Goal: Find specific page/section: Find specific page/section

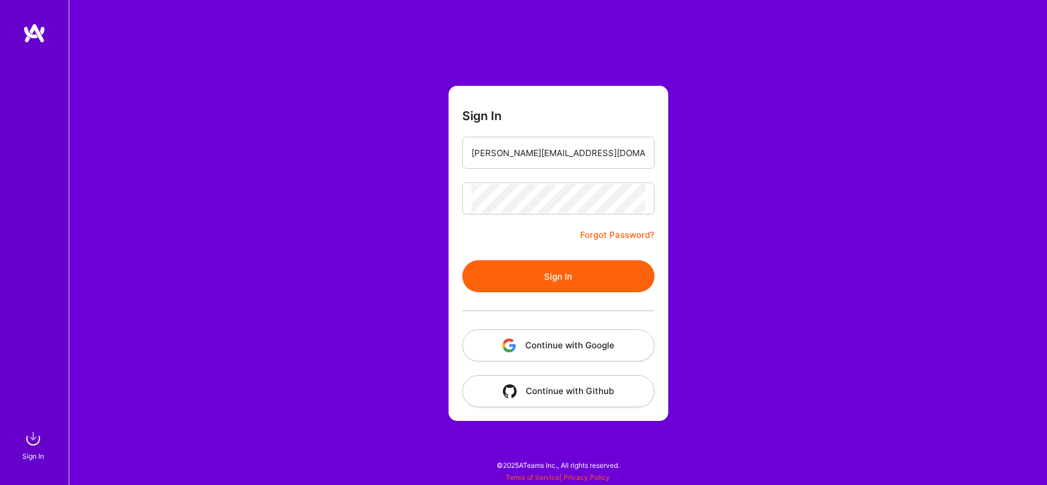
click at [582, 276] on button "Sign In" at bounding box center [558, 276] width 192 height 32
click at [522, 344] on button "Continue with Google" at bounding box center [558, 346] width 192 height 32
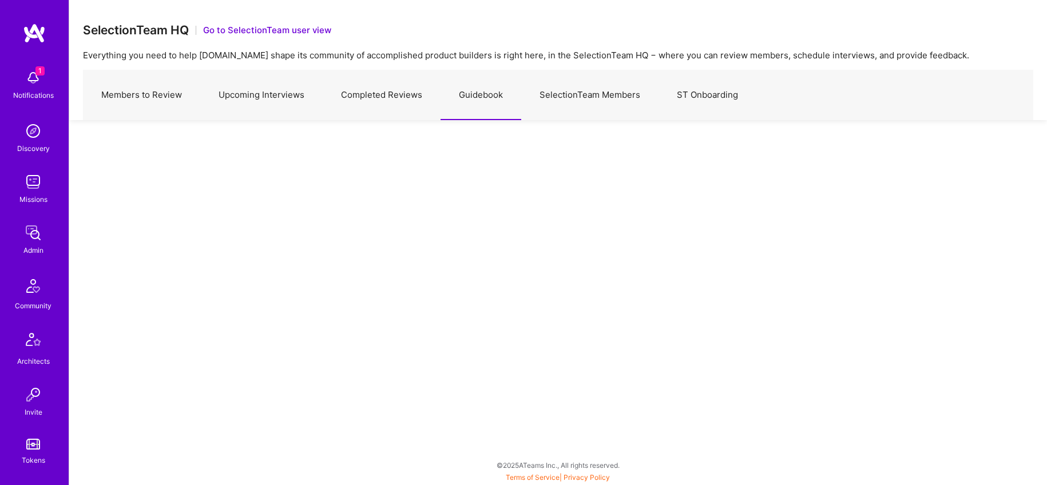
click at [33, 290] on img at bounding box center [32, 285] width 27 height 27
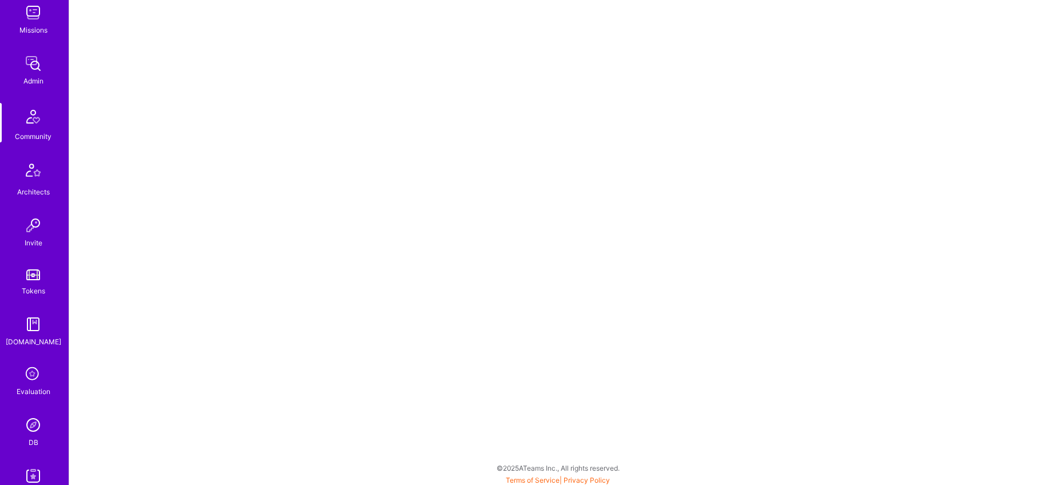
scroll to position [189, 0]
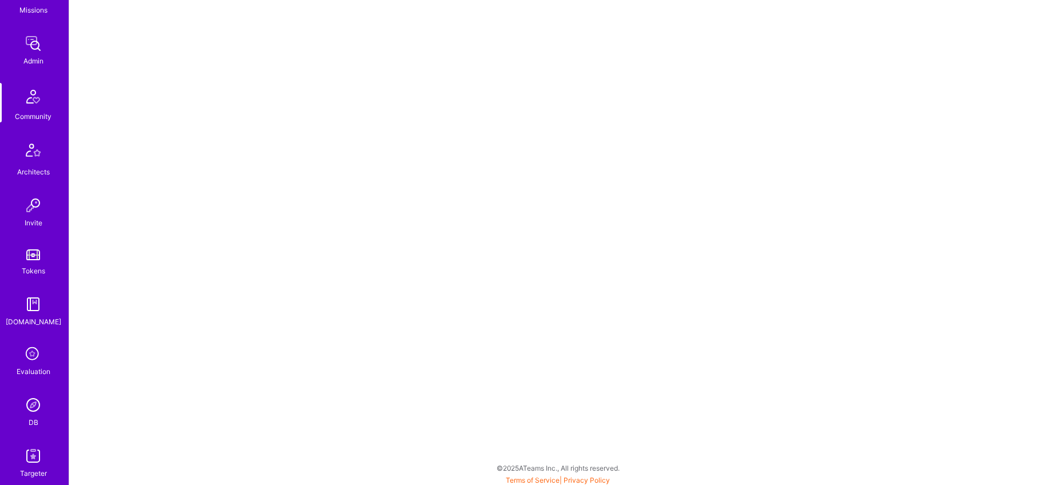
click at [34, 404] on img at bounding box center [33, 405] width 23 height 23
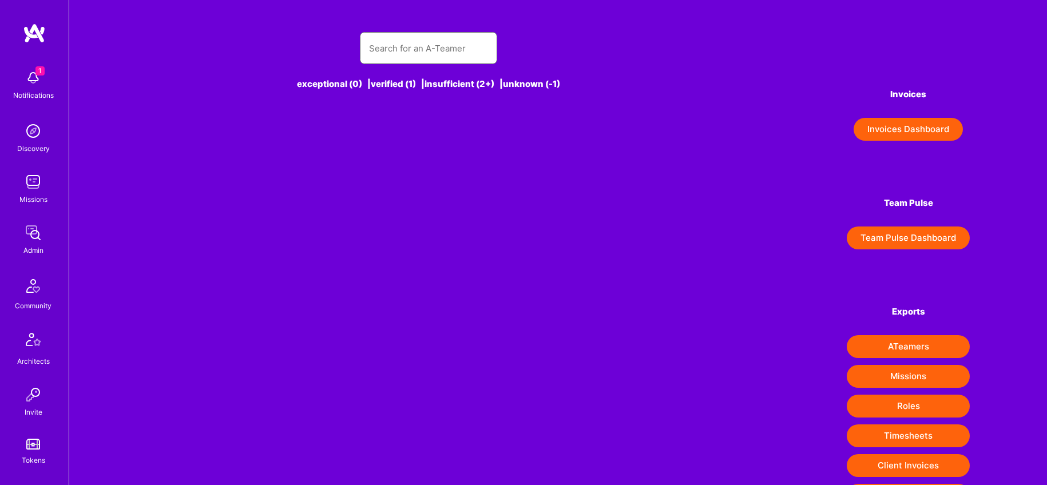
click at [429, 46] on input "text" at bounding box center [428, 48] width 119 height 29
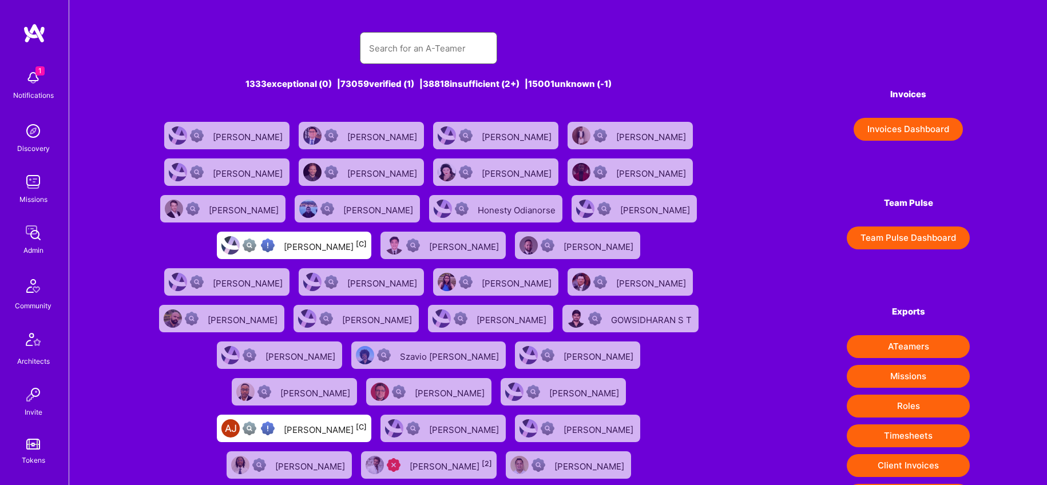
type input "[PERSON_NAME]"
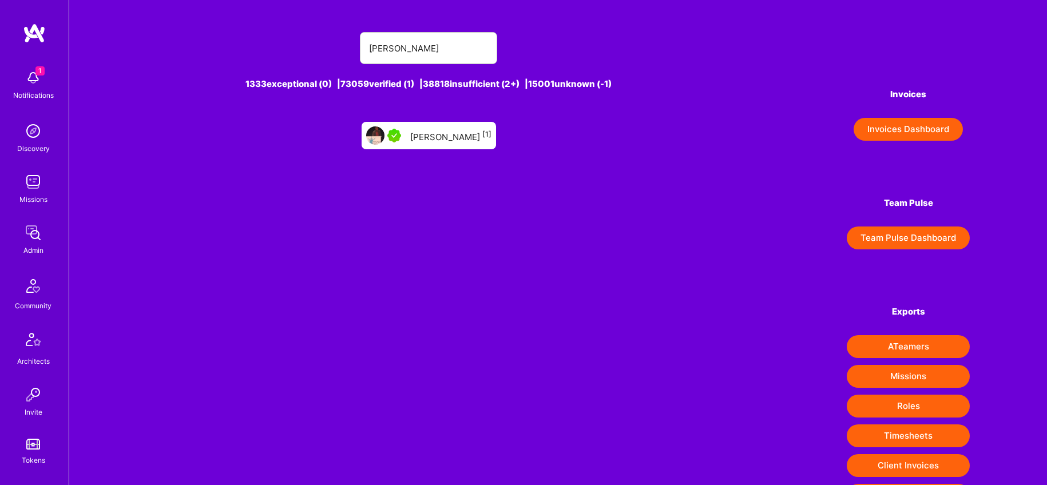
click at [434, 131] on div "[PERSON_NAME] [1]" at bounding box center [450, 135] width 81 height 15
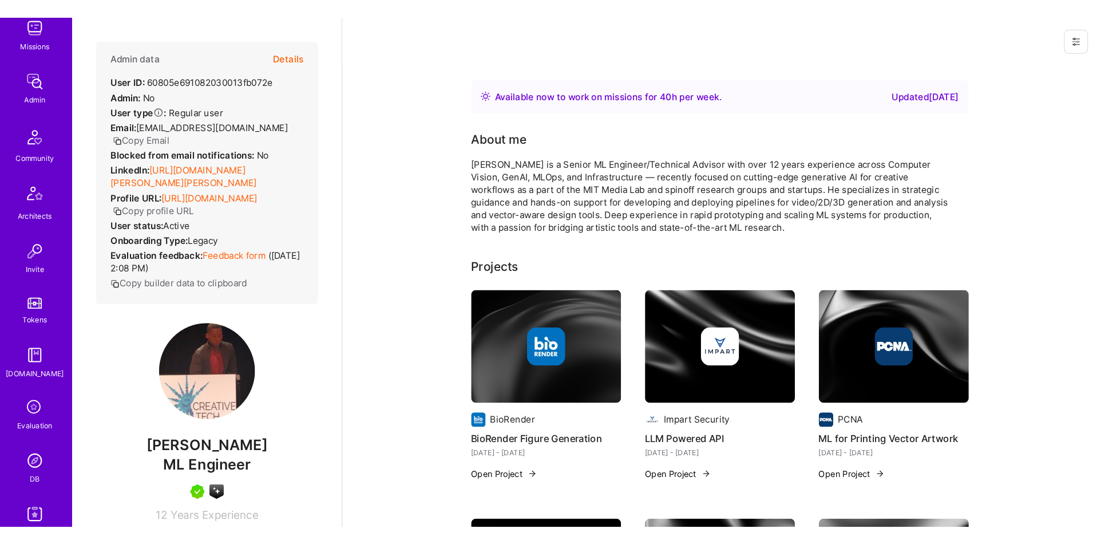
scroll to position [176, 0]
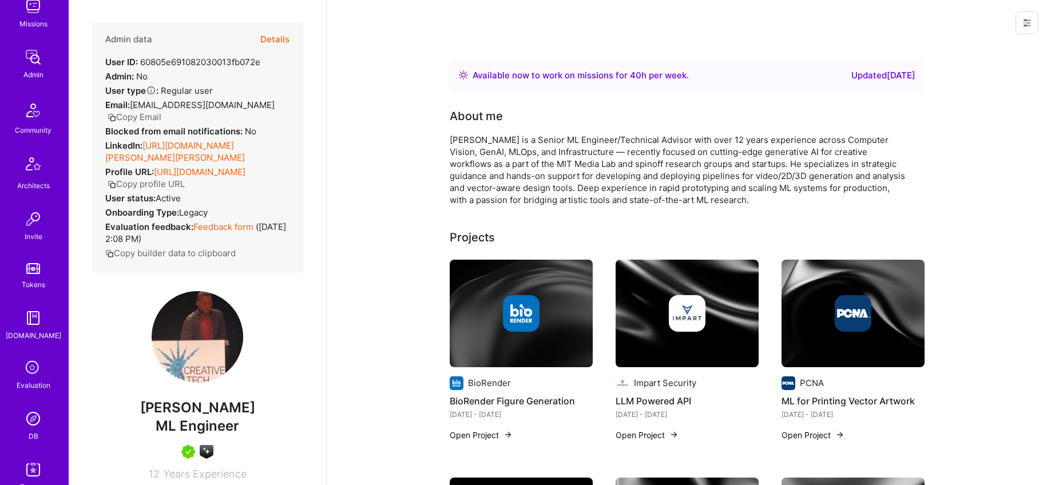
click at [34, 422] on img at bounding box center [33, 418] width 23 height 23
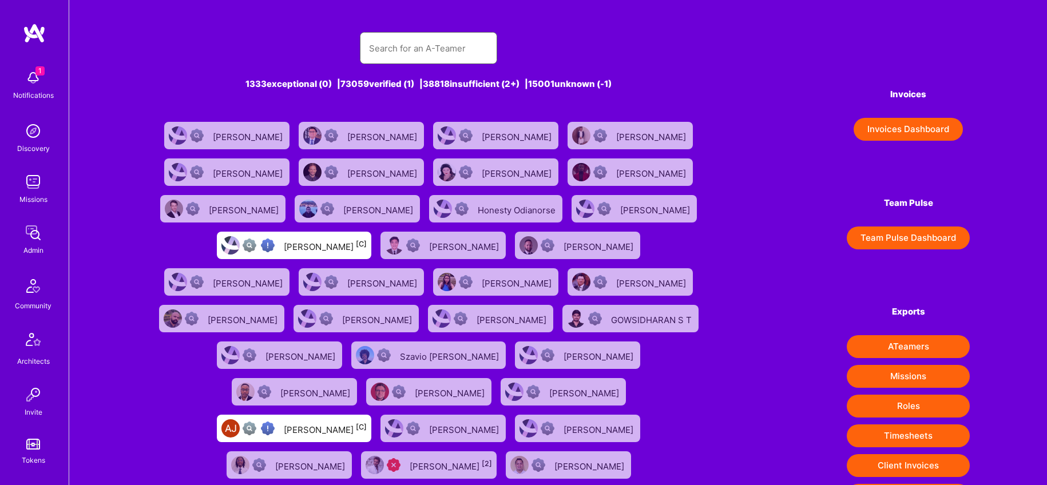
click at [384, 48] on input "text" at bounding box center [428, 48] width 119 height 29
paste input "[PERSON_NAME]"
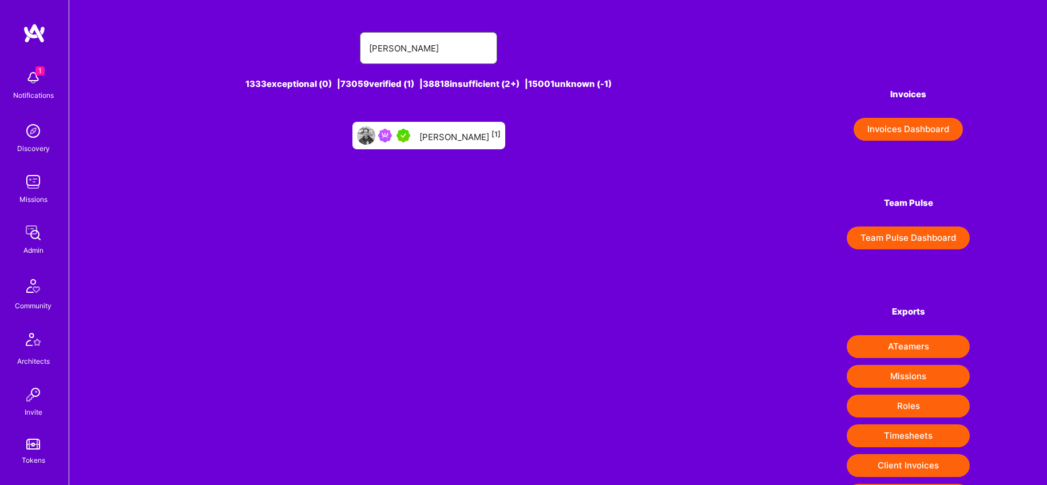
type input "[PERSON_NAME]"
click at [433, 136] on div "[PERSON_NAME] [1]" at bounding box center [459, 135] width 81 height 15
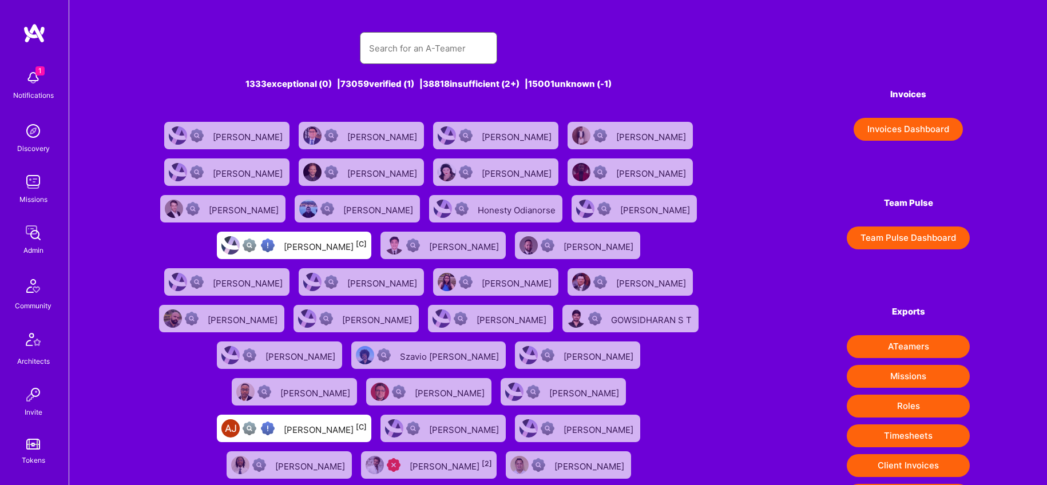
click at [430, 48] on input "text" at bounding box center [428, 48] width 119 height 29
type input "[PERSON_NAME]"
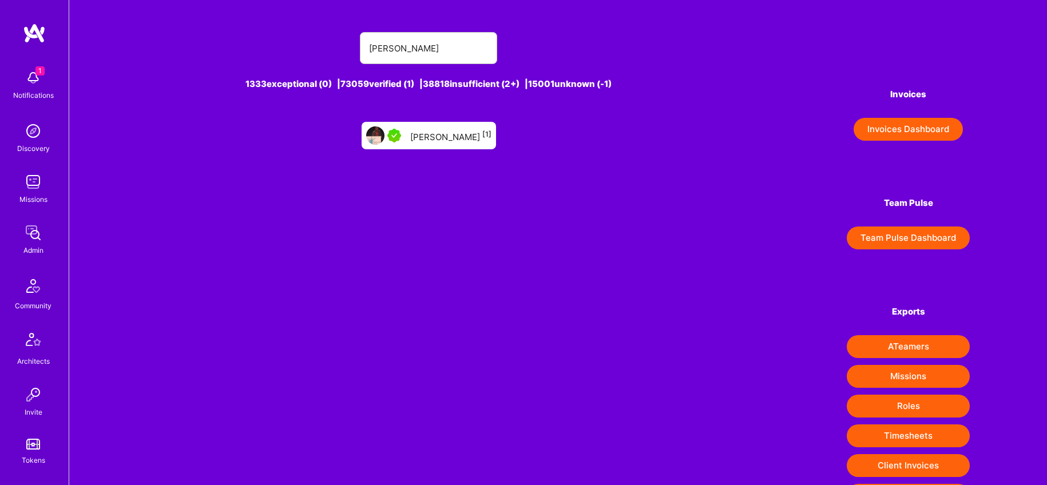
click at [445, 138] on div "[PERSON_NAME] [1]" at bounding box center [450, 135] width 81 height 15
